Goal: Task Accomplishment & Management: Use online tool/utility

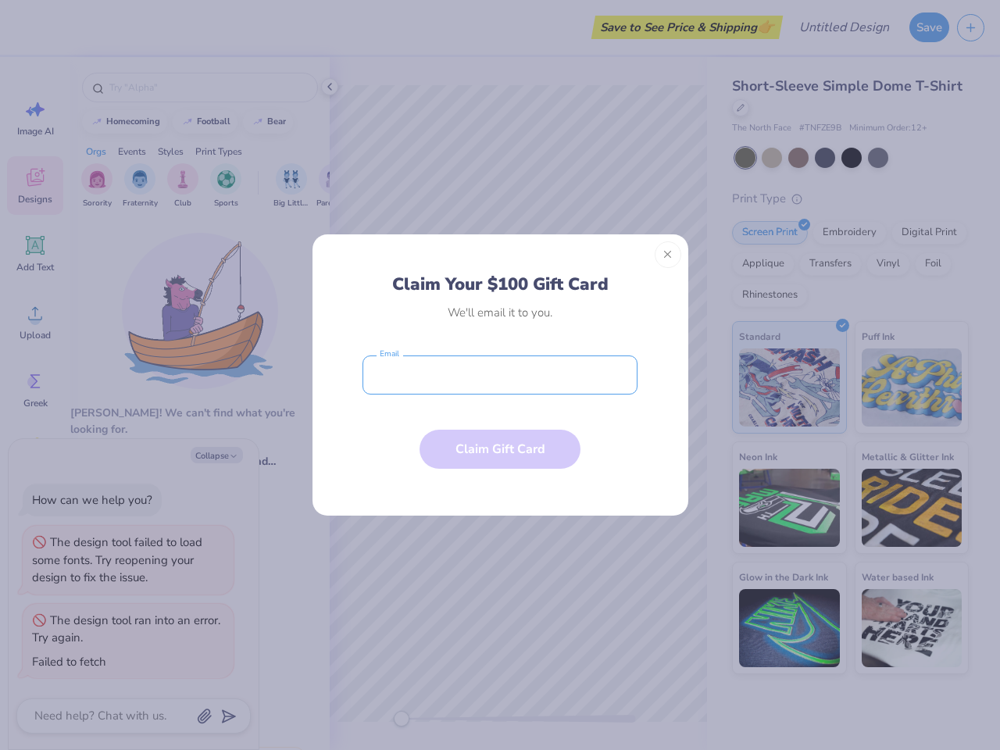
type textarea "x"
click at [500, 375] on input "email" at bounding box center [500, 375] width 275 height 39
click at [668, 255] on button "Close" at bounding box center [668, 255] width 27 height 27
